Goal: Check status

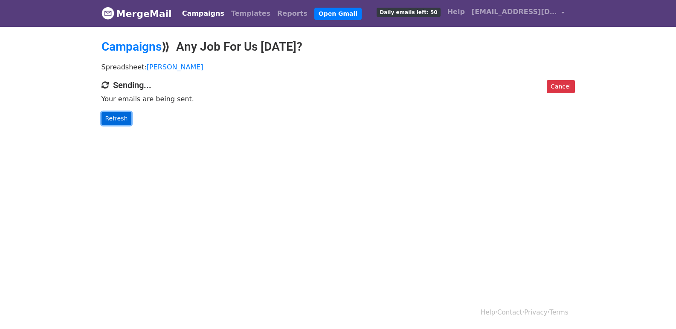
click at [118, 121] on link "Refresh" at bounding box center [116, 118] width 30 height 13
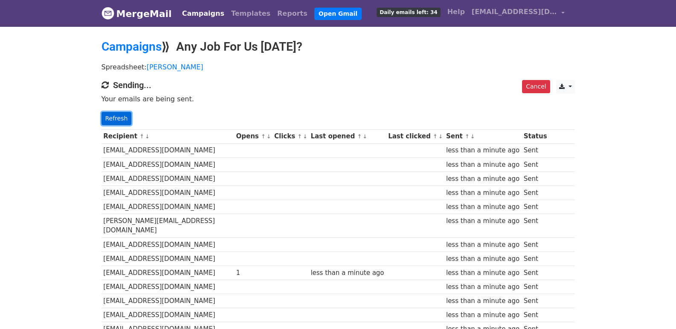
click at [126, 112] on link "Refresh" at bounding box center [116, 118] width 30 height 13
